Goal: Task Accomplishment & Management: Complete application form

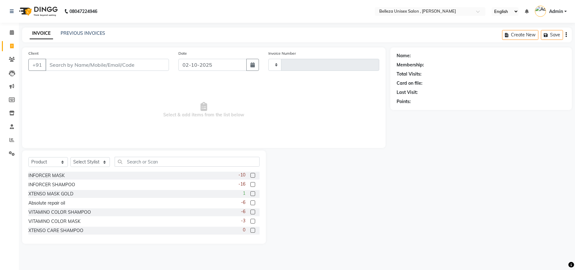
select select "product"
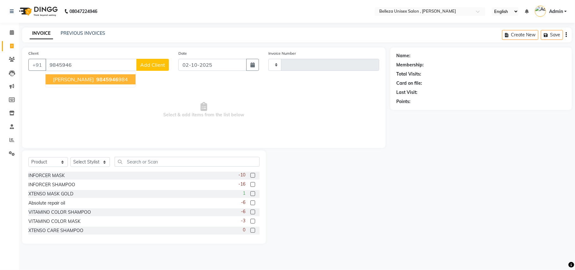
click at [104, 78] on ngb-highlight "9845946 984" at bounding box center [111, 79] width 33 height 6
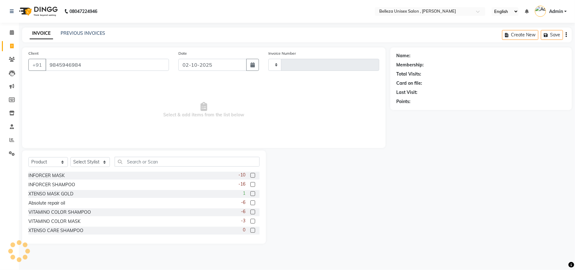
type input "9845946984"
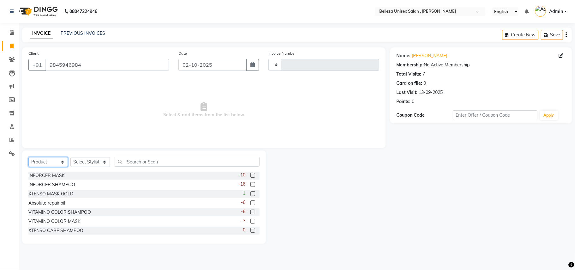
click at [46, 159] on select "Select Service Product Membership Package Voucher Prepaid Gift Card" at bounding box center [47, 162] width 39 height 10
select select "service"
click at [28, 157] on select "Select Service Product Membership Package Voucher Prepaid Gift Card" at bounding box center [47, 162] width 39 height 10
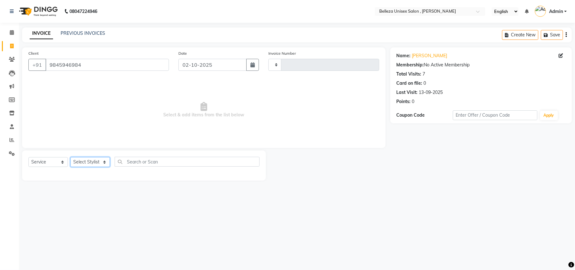
click at [95, 158] on select "Select Stylist [PERSON_NAME] Barsa Boss [PERSON_NAME] [PERSON_NAME] [PERSON_NAM…" at bounding box center [89, 162] width 39 height 10
select select "21578"
click at [70, 157] on select "Select Stylist [PERSON_NAME] Barsa Boss [PERSON_NAME] [PERSON_NAME] [PERSON_NAM…" at bounding box center [89, 162] width 39 height 10
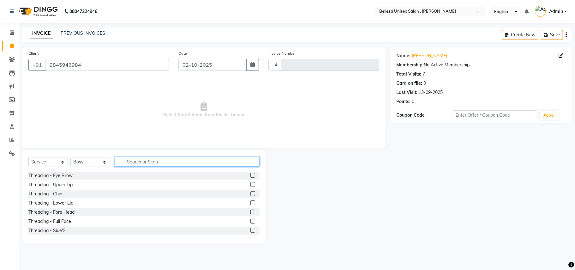
click at [147, 162] on input "text" at bounding box center [187, 162] width 145 height 10
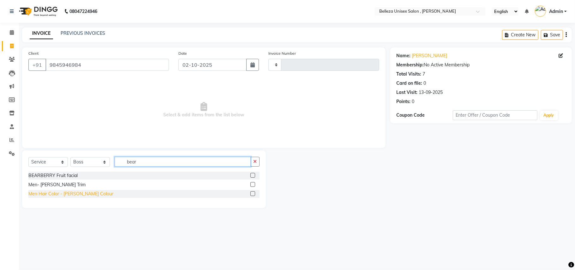
type input "bear"
click at [58, 194] on div "Men Hair Color - [PERSON_NAME] Colour" at bounding box center [70, 193] width 85 height 7
checkbox input "false"
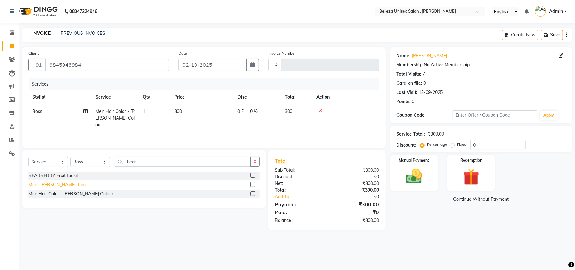
click at [49, 183] on div "Men- [PERSON_NAME] Trim" at bounding box center [56, 184] width 57 height 7
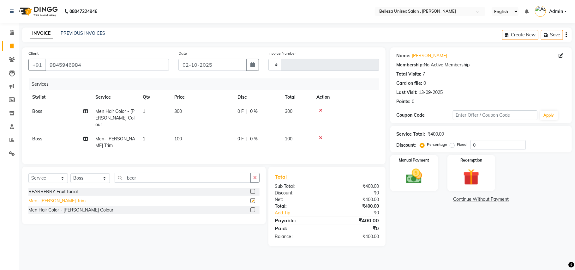
checkbox input "false"
click at [319, 135] on icon at bounding box center [320, 137] width 3 height 4
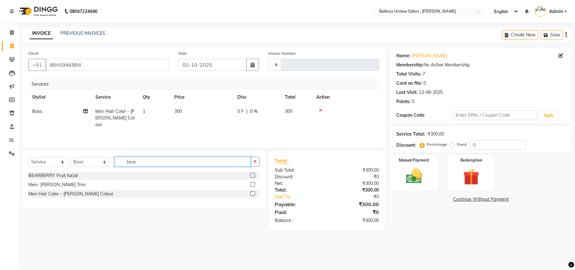
click at [148, 163] on input "bear" at bounding box center [183, 162] width 136 height 10
type input "b"
type input "sha"
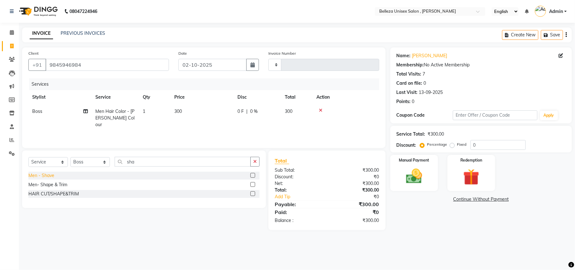
click at [46, 175] on div "Men - Shave" at bounding box center [41, 175] width 26 height 7
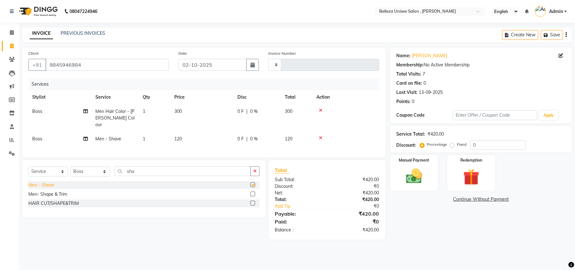
checkbox input "false"
click at [146, 172] on input "sha" at bounding box center [183, 171] width 136 height 10
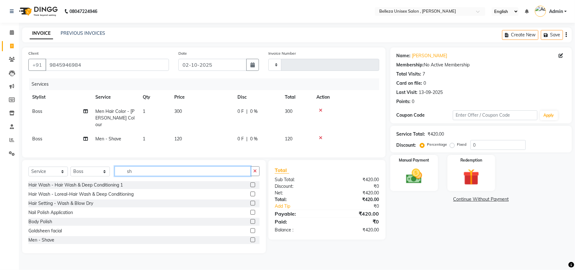
type input "s"
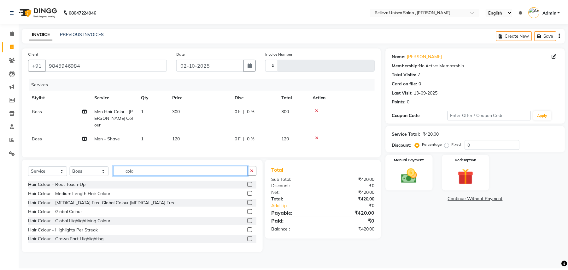
scroll to position [74, 0]
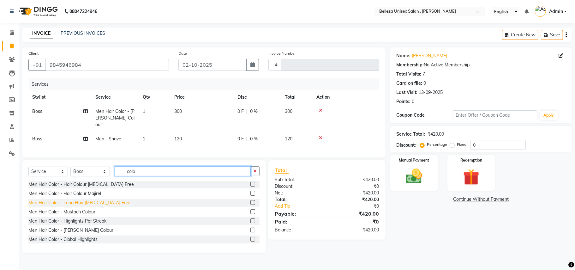
type input "colo"
click at [109, 201] on div "Men Hair Color - Long Hair [MEDICAL_DATA] Free" at bounding box center [79, 202] width 102 height 7
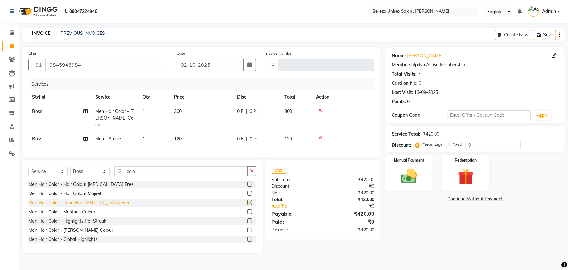
checkbox input "false"
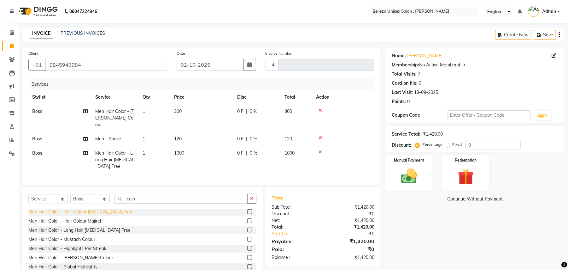
click at [107, 211] on div "Men Hair Color - Hair Colour [MEDICAL_DATA] Free" at bounding box center [80, 211] width 105 height 7
checkbox input "false"
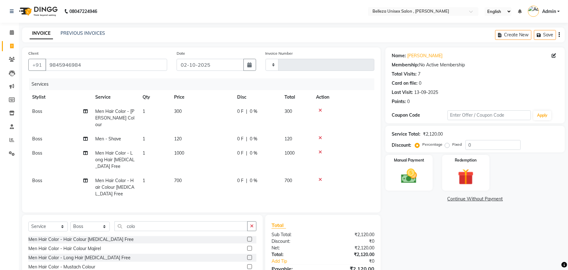
click at [319, 150] on icon at bounding box center [320, 152] width 3 height 4
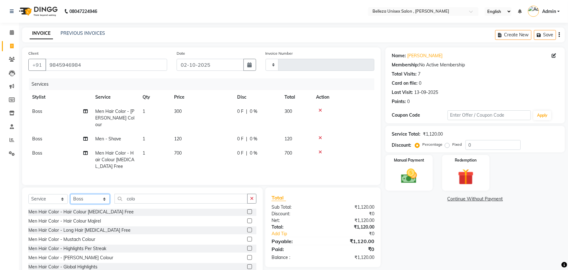
click at [81, 199] on select "Select Stylist [PERSON_NAME] Barsa Boss [PERSON_NAME] [PERSON_NAME] [PERSON_NAM…" at bounding box center [89, 199] width 39 height 10
select select "52542"
click at [70, 194] on select "Select Stylist [PERSON_NAME] Barsa Boss [PERSON_NAME] [PERSON_NAME] [PERSON_NAM…" at bounding box center [89, 199] width 39 height 10
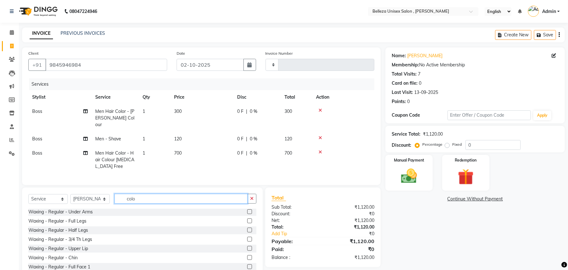
click at [139, 197] on input "colo" at bounding box center [181, 198] width 133 height 10
type input "c"
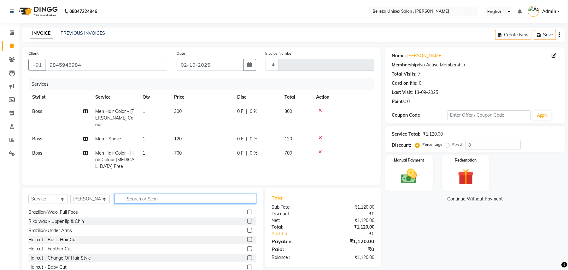
type input "c"
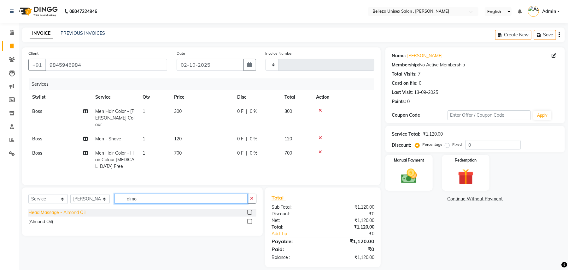
type input "almo"
click at [77, 214] on div "Head Massage - Almond Oil" at bounding box center [56, 212] width 57 height 7
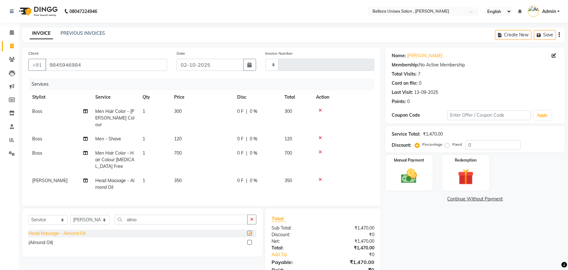
checkbox input "false"
click at [80, 220] on select "Select Stylist [PERSON_NAME] Barsa Boss [PERSON_NAME] [PERSON_NAME] [PERSON_NAM…" at bounding box center [89, 220] width 39 height 10
select select "65377"
click at [70, 215] on select "Select Stylist [PERSON_NAME] Barsa Boss [PERSON_NAME] [PERSON_NAME] [PERSON_NAM…" at bounding box center [89, 220] width 39 height 10
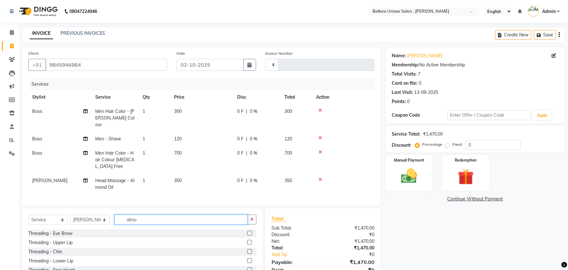
click at [156, 218] on input "almo" at bounding box center [181, 219] width 133 height 10
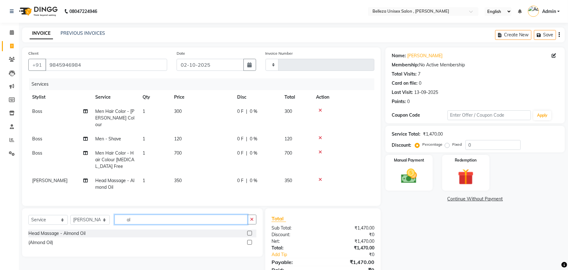
type input "a"
type input "k"
type input "kan"
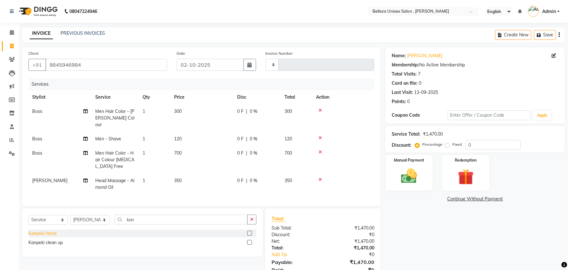
click at [48, 232] on div "Kanpeki facial" at bounding box center [42, 233] width 28 height 7
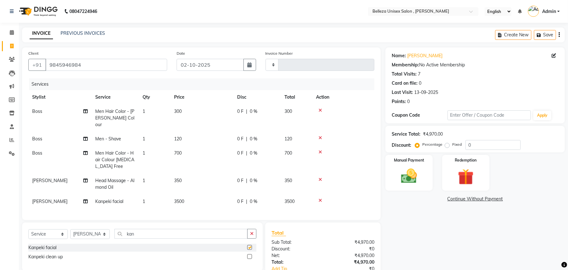
checkbox input "false"
click at [175, 198] on span "3500" at bounding box center [179, 201] width 10 height 6
select select "65377"
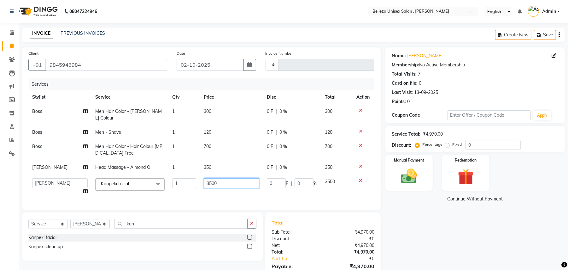
click at [221, 178] on input "3500" at bounding box center [232, 183] width 56 height 10
type input "3"
type input "4500"
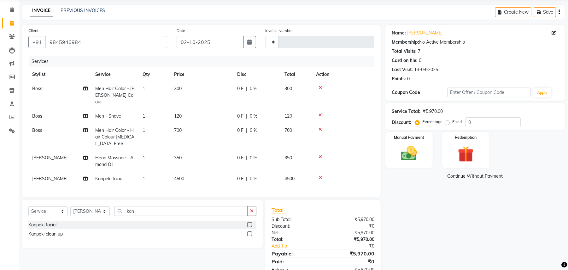
scroll to position [41, 0]
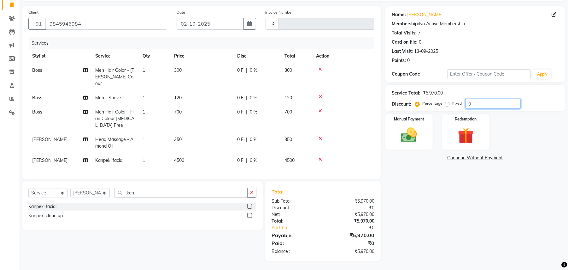
click at [466, 104] on input "0" at bounding box center [493, 104] width 55 height 10
type input "10"
click at [411, 129] on img at bounding box center [409, 134] width 27 height 19
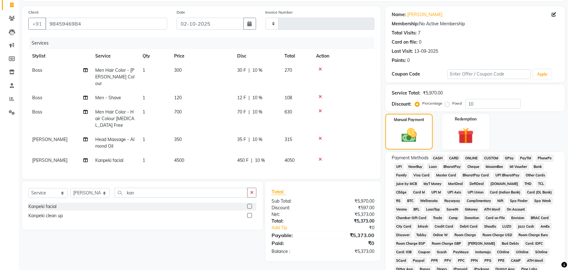
click at [398, 164] on span "UPI" at bounding box center [399, 166] width 10 height 7
click at [454, 157] on span "CARD" at bounding box center [454, 157] width 14 height 7
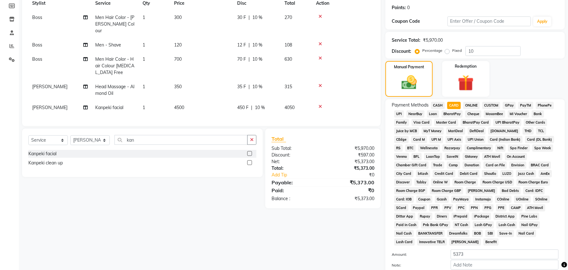
scroll to position [146, 0]
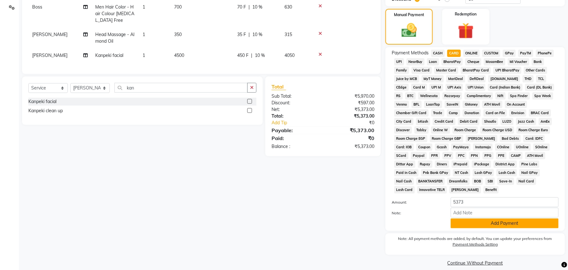
click at [478, 218] on button "Add Payment" at bounding box center [505, 223] width 108 height 10
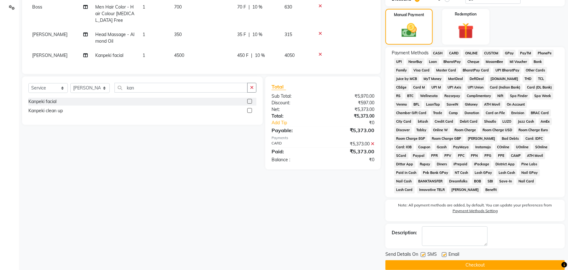
click at [465, 260] on button "Checkout" at bounding box center [476, 265] width 180 height 10
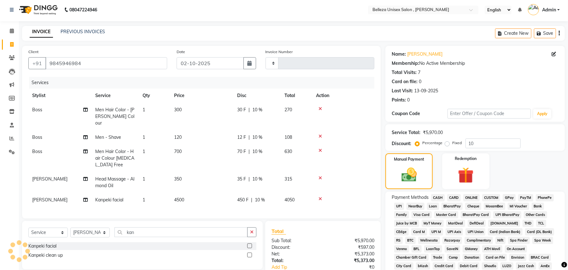
scroll to position [0, 0]
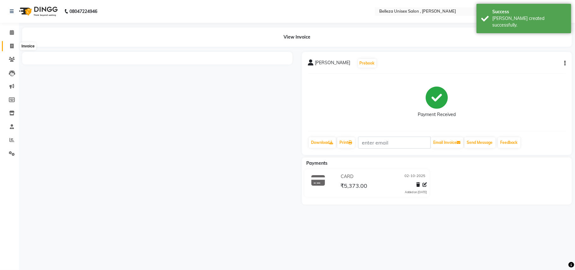
click at [10, 46] on icon at bounding box center [11, 46] width 3 height 5
select select "service"
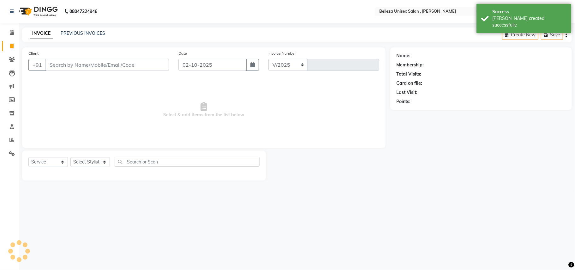
select select "4047"
type input "3928"
select select "product"
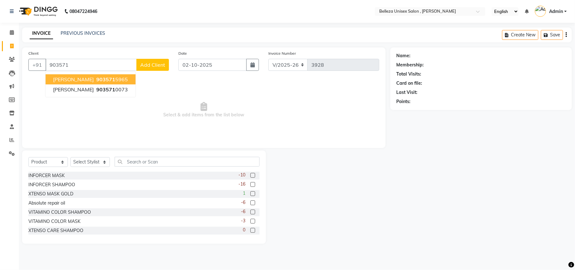
click at [96, 79] on span "903571" at bounding box center [105, 79] width 19 height 6
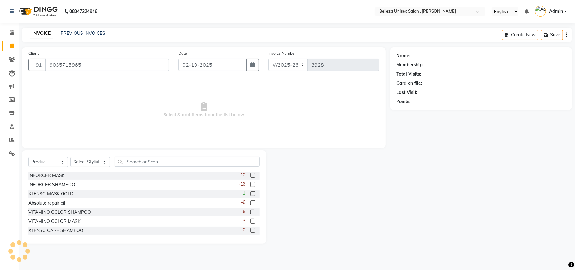
type input "9035715965"
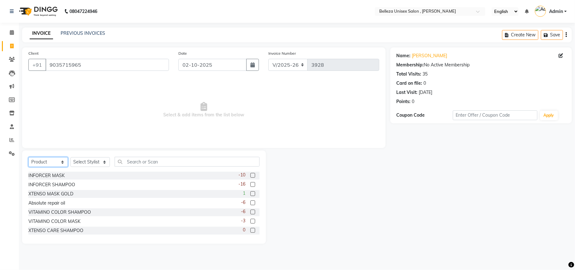
click at [39, 162] on select "Select Service Product Membership Package Voucher Prepaid Gift Card" at bounding box center [47, 162] width 39 height 10
select select "service"
click at [28, 157] on select "Select Service Product Membership Package Voucher Prepaid Gift Card" at bounding box center [47, 162] width 39 height 10
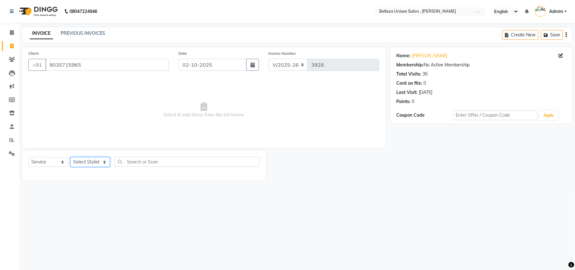
click at [91, 162] on select "Select Stylist [PERSON_NAME] Barsa Boss [PERSON_NAME] [PERSON_NAME] [PERSON_NAM…" at bounding box center [89, 162] width 39 height 10
select select "74848"
click at [70, 157] on select "Select Stylist [PERSON_NAME] Barsa Boss [PERSON_NAME] [PERSON_NAME] [PERSON_NAM…" at bounding box center [89, 162] width 39 height 10
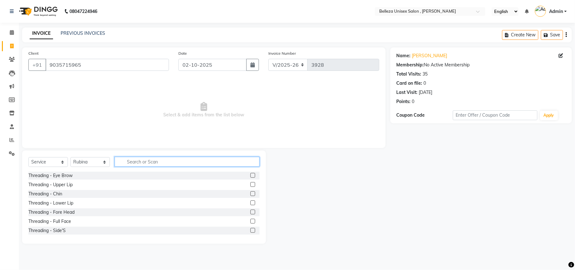
click at [138, 163] on input "text" at bounding box center [187, 162] width 145 height 10
type input "bri"
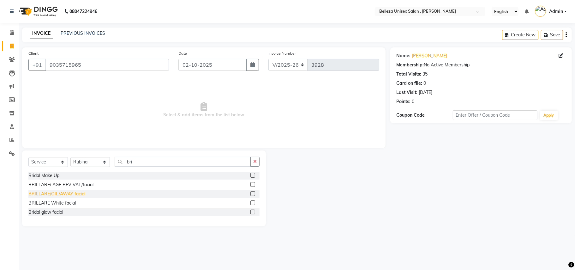
click at [62, 196] on div "BRILLARE/OIL/AWAY facial" at bounding box center [56, 193] width 57 height 7
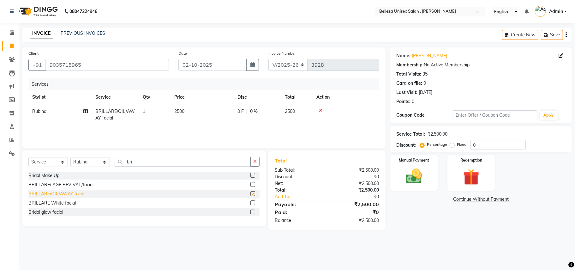
checkbox input "false"
click at [177, 111] on span "2500" at bounding box center [179, 111] width 10 height 6
select select "74848"
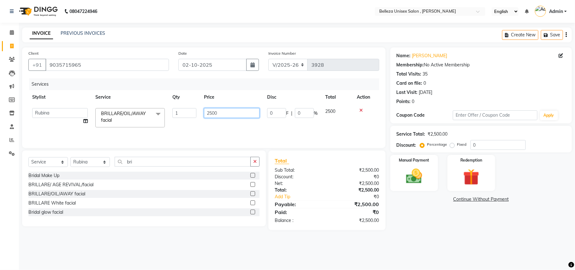
click at [213, 114] on input "2500" at bounding box center [232, 113] width 56 height 10
type input "2000"
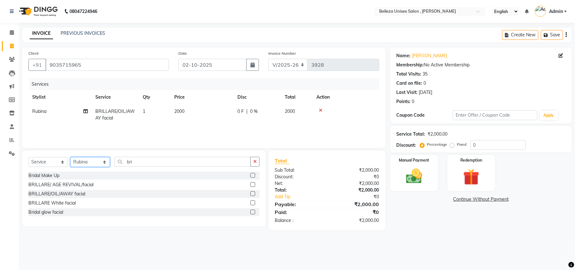
click at [82, 161] on select "Select Stylist [PERSON_NAME] Barsa Boss [PERSON_NAME] [PERSON_NAME] [PERSON_NAM…" at bounding box center [89, 162] width 39 height 10
click at [158, 161] on input "bri" at bounding box center [183, 162] width 136 height 10
type input "b"
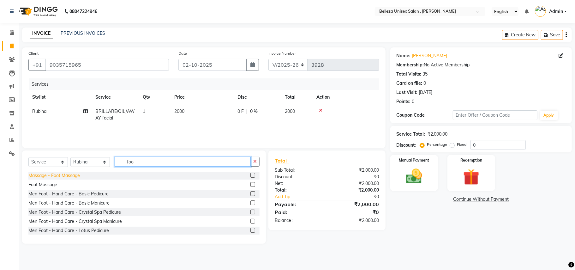
type input "foo"
click at [71, 176] on div "Massage - Foot Massage" at bounding box center [53, 175] width 51 height 7
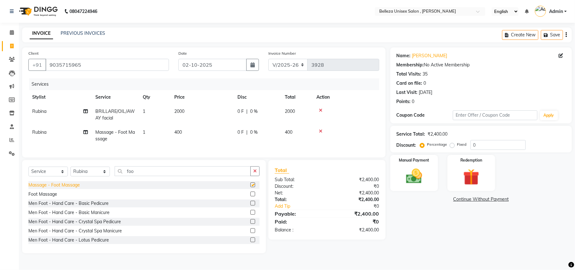
checkbox input "false"
click at [87, 176] on select "Select Stylist [PERSON_NAME] Barsa Boss [PERSON_NAME] [PERSON_NAME] [PERSON_NAM…" at bounding box center [89, 171] width 39 height 10
select select "52542"
click at [70, 173] on select "Select Stylist [PERSON_NAME] Barsa Boss [PERSON_NAME] [PERSON_NAME] [PERSON_NAM…" at bounding box center [89, 171] width 39 height 10
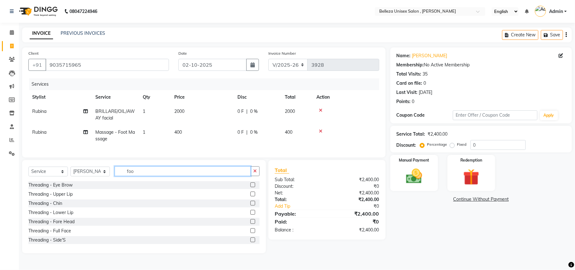
click at [145, 176] on input "foo" at bounding box center [183, 171] width 136 height 10
type input "f"
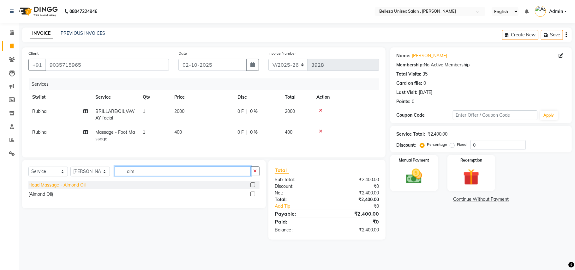
type input "alm"
click at [73, 188] on div "Head Massage - Almond Oil" at bounding box center [56, 184] width 57 height 7
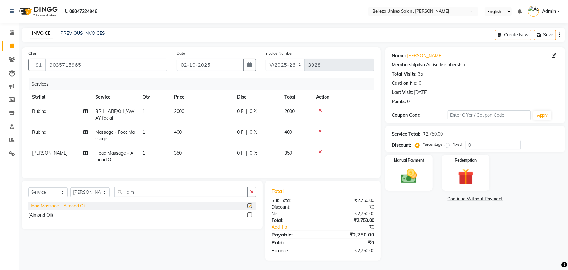
checkbox input "false"
click at [466, 144] on input "0" at bounding box center [493, 145] width 55 height 10
type input "10"
click at [399, 167] on img at bounding box center [409, 175] width 27 height 19
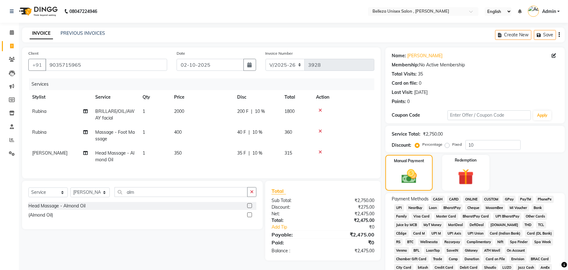
click at [399, 204] on span "UPI" at bounding box center [399, 207] width 10 height 7
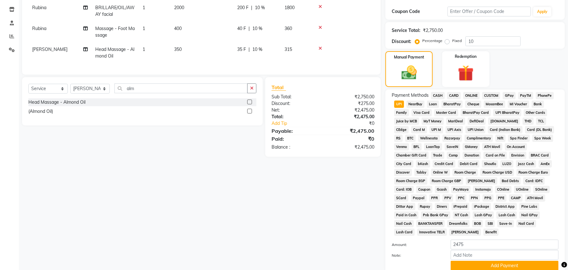
scroll to position [146, 0]
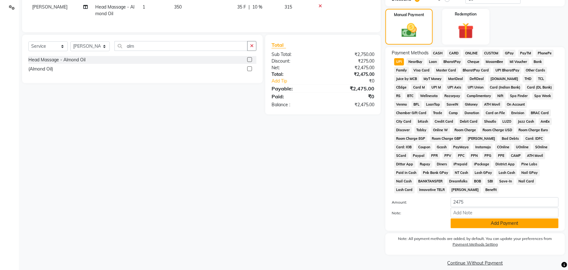
click at [505, 218] on button "Add Payment" at bounding box center [505, 223] width 108 height 10
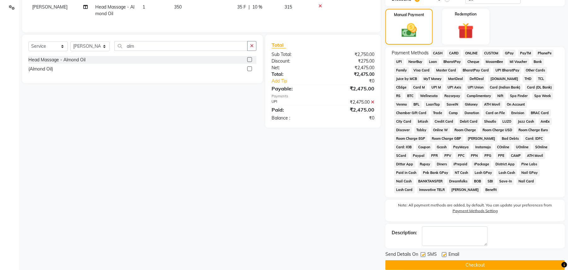
click at [485, 260] on button "Checkout" at bounding box center [476, 265] width 180 height 10
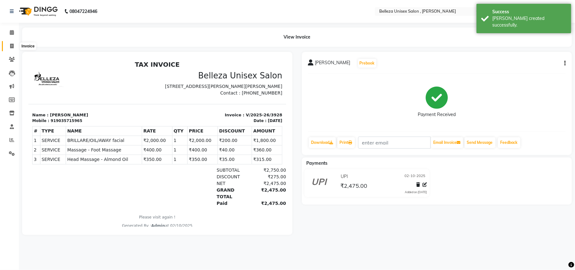
click at [6, 47] on span at bounding box center [11, 46] width 11 height 7
select select "service"
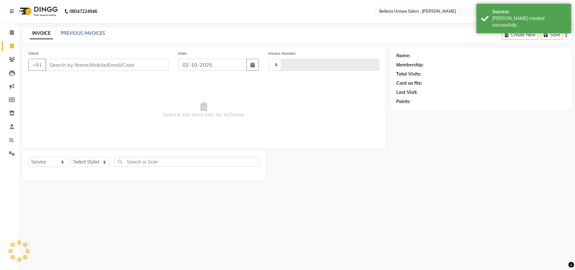
type input "3929"
select select "4047"
select select "product"
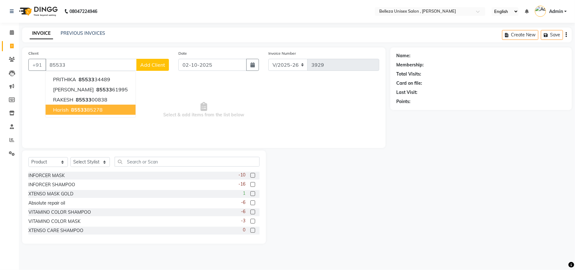
click at [90, 112] on ngb-highlight "85533 85278" at bounding box center [86, 109] width 33 height 6
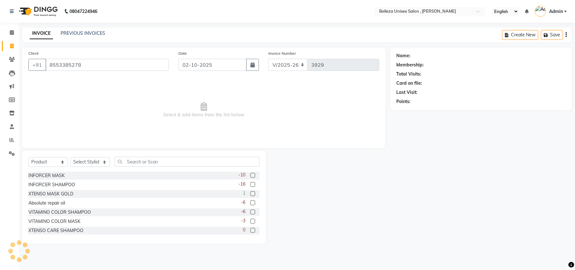
type input "8553385278"
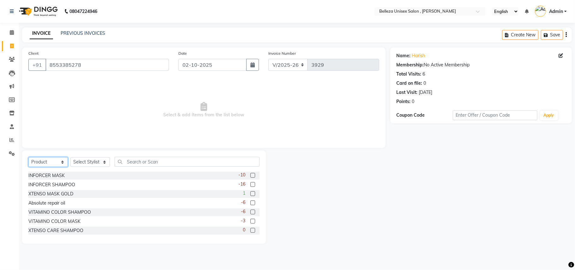
click at [42, 160] on select "Select Service Product Membership Package Voucher Prepaid Gift Card" at bounding box center [47, 162] width 39 height 10
select select "service"
click at [28, 157] on select "Select Service Product Membership Package Voucher Prepaid Gift Card" at bounding box center [47, 162] width 39 height 10
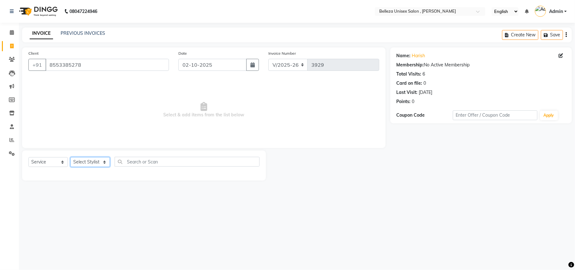
click at [91, 163] on select "Select Stylist [PERSON_NAME] Barsa Boss [PERSON_NAME] [PERSON_NAME] [PERSON_NAM…" at bounding box center [89, 162] width 39 height 10
select select "74848"
click at [70, 157] on select "Select Stylist [PERSON_NAME] Barsa Boss [PERSON_NAME] [PERSON_NAME] [PERSON_NAM…" at bounding box center [89, 162] width 39 height 10
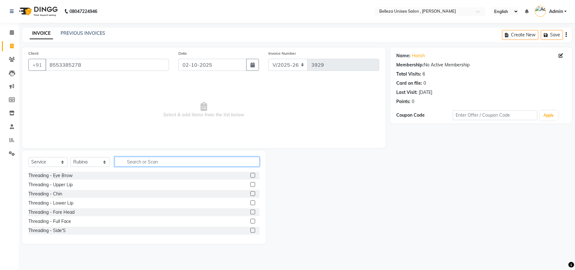
click at [135, 163] on input "text" at bounding box center [187, 162] width 145 height 10
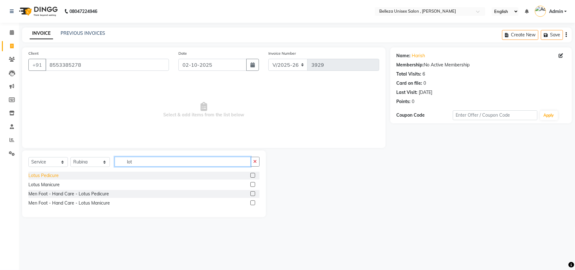
type input "lot"
click at [48, 173] on div "Lotus Pedicure" at bounding box center [43, 175] width 30 height 7
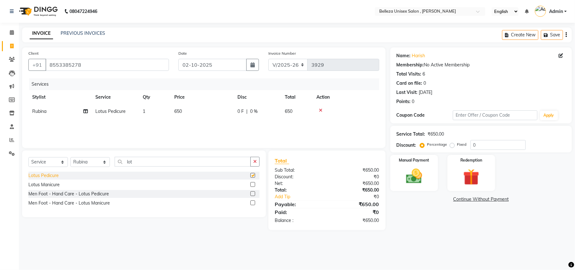
checkbox input "false"
click at [415, 164] on div "Manual Payment" at bounding box center [414, 172] width 50 height 37
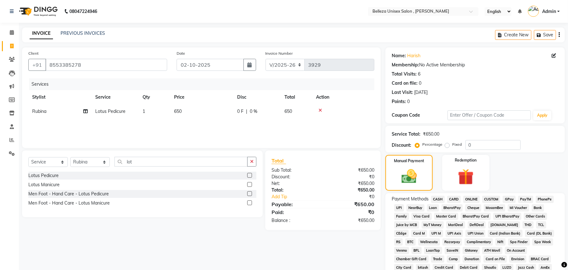
click at [400, 208] on span "UPI" at bounding box center [399, 207] width 10 height 7
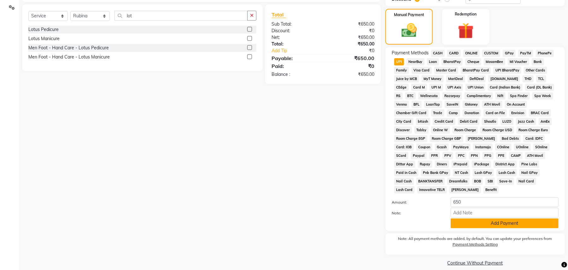
click at [482, 218] on button "Add Payment" at bounding box center [505, 223] width 108 height 10
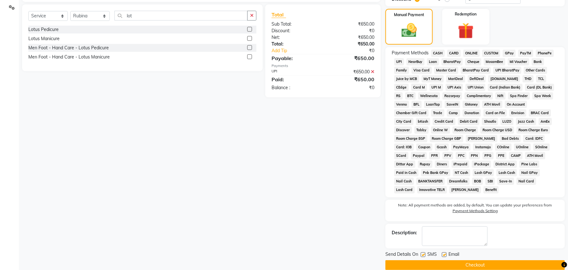
click at [470, 260] on button "Checkout" at bounding box center [476, 265] width 180 height 10
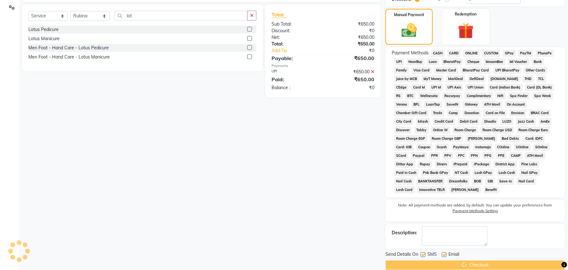
scroll to position [4, 0]
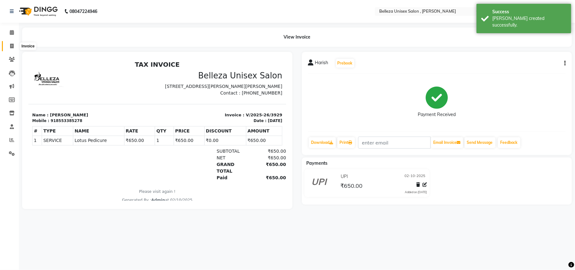
click at [14, 44] on span at bounding box center [11, 46] width 11 height 7
select select "service"
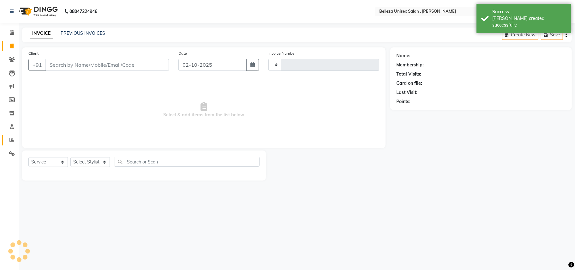
type input "3930"
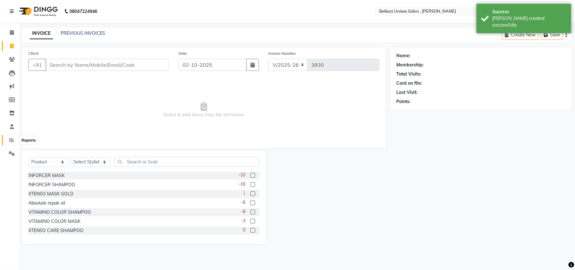
click at [9, 139] on icon at bounding box center [11, 139] width 5 height 5
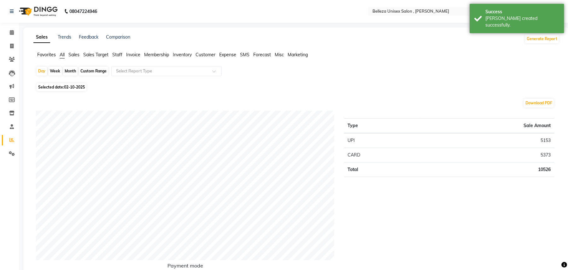
click at [117, 53] on span "Staff" at bounding box center [117, 55] width 10 height 6
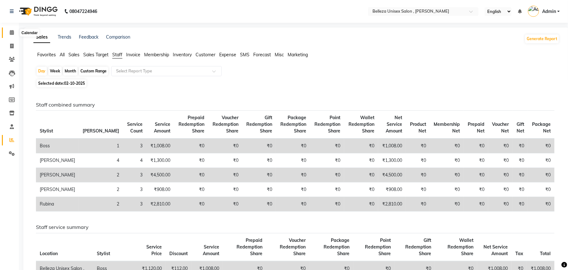
click at [13, 31] on icon at bounding box center [12, 32] width 4 height 5
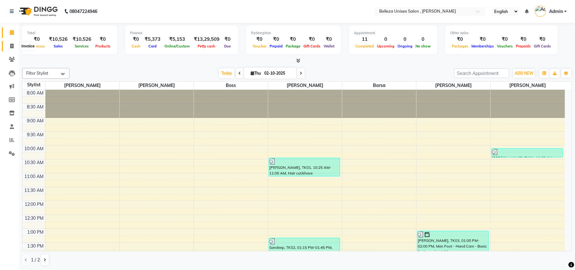
click at [9, 46] on span at bounding box center [11, 46] width 11 height 7
select select "service"
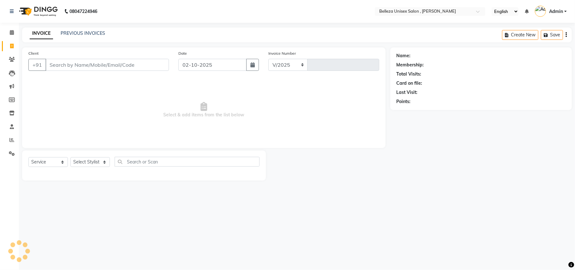
select select "4047"
type input "3930"
select select "product"
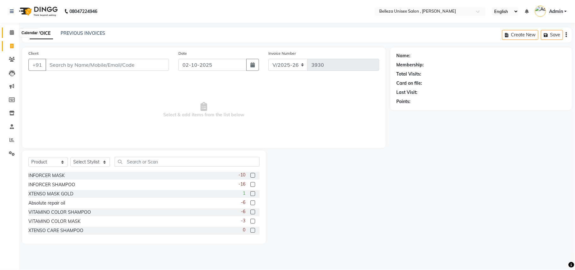
click at [13, 32] on icon at bounding box center [12, 32] width 4 height 5
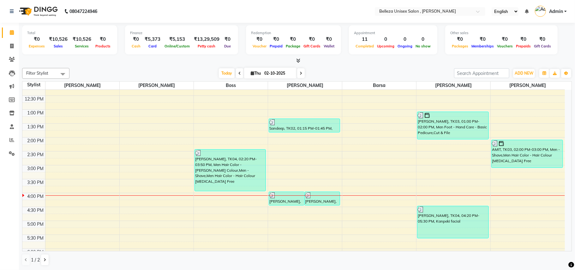
scroll to position [126, 0]
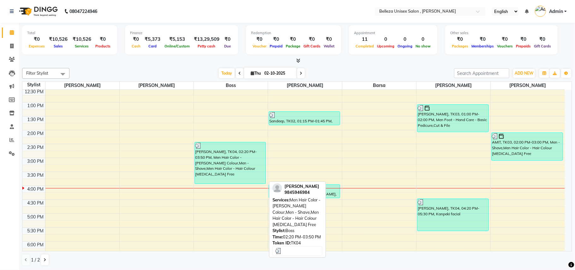
click at [233, 172] on div "[PERSON_NAME], TK04, 02:20 PM-03:50 PM, Men Hair Color - [PERSON_NAME] Colour,M…" at bounding box center [230, 162] width 71 height 41
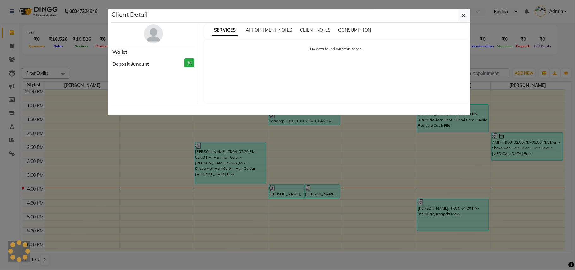
select select "3"
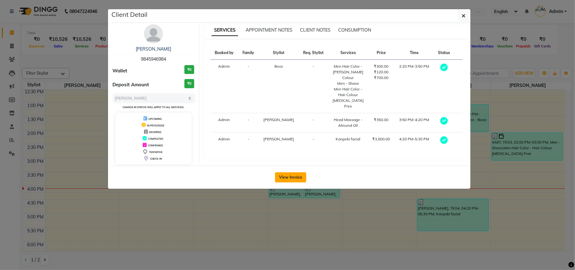
click at [293, 177] on button "View Invoice" at bounding box center [290, 177] width 31 height 10
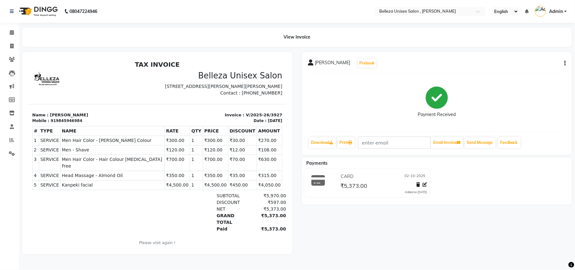
click at [564, 63] on icon "button" at bounding box center [564, 63] width 1 height 0
click at [529, 62] on div "Edit Item Staff" at bounding box center [532, 63] width 43 height 8
select select
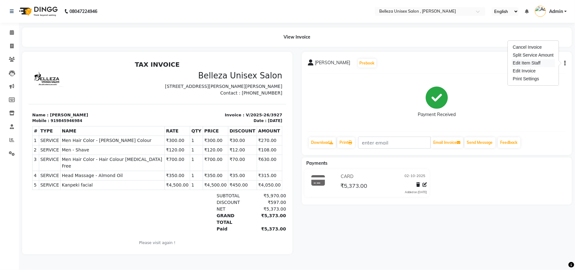
select select
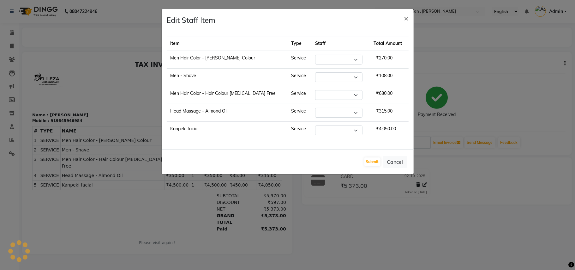
select select "21578"
select select "52542"
select select "65377"
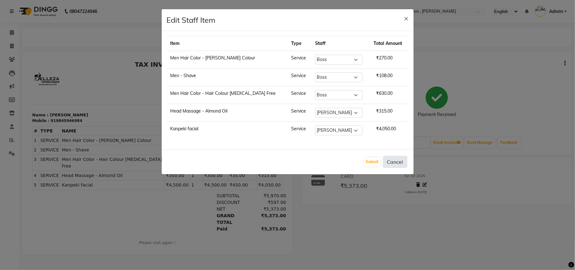
click at [396, 158] on button "Cancel" at bounding box center [395, 162] width 24 height 12
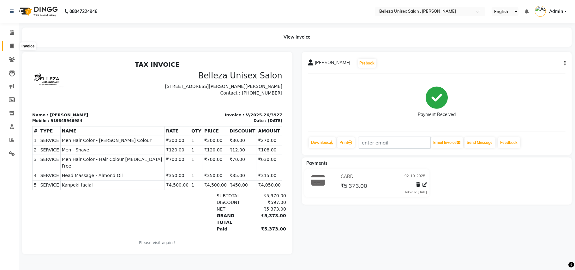
click at [12, 47] on icon at bounding box center [11, 46] width 3 height 5
select select "service"
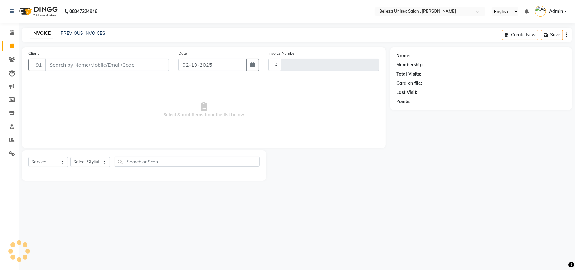
type input "3930"
select select "4047"
select select "product"
click at [149, 65] on input "Client" at bounding box center [106, 65] width 123 height 12
